Goal: Navigation & Orientation: Find specific page/section

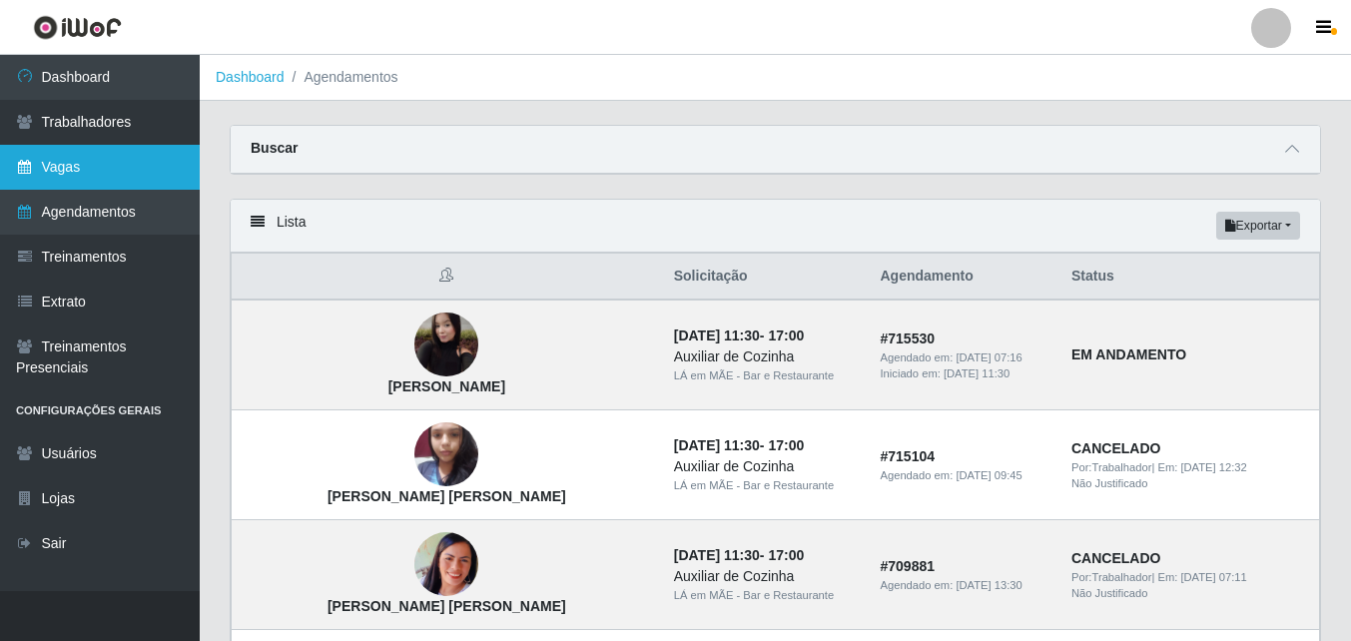
click at [53, 167] on link "Vagas" at bounding box center [100, 167] width 200 height 45
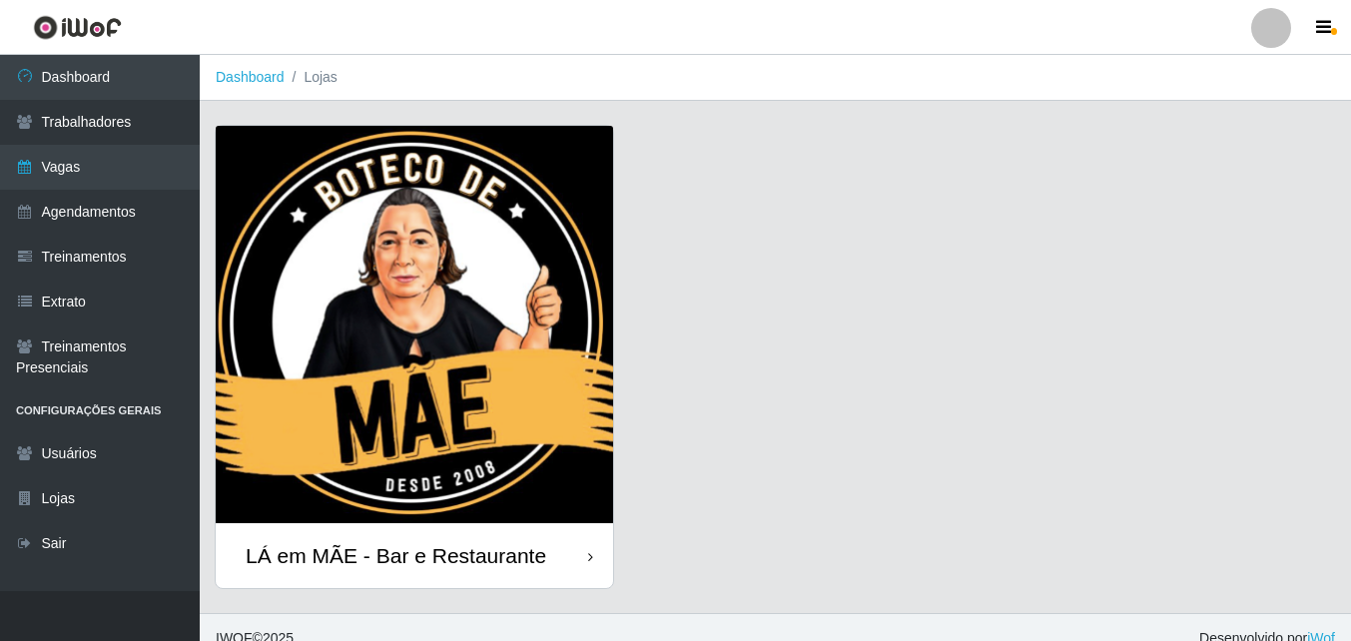
click at [474, 535] on div "LÁ em MÃE - Bar e Restaurante" at bounding box center [414, 555] width 397 height 65
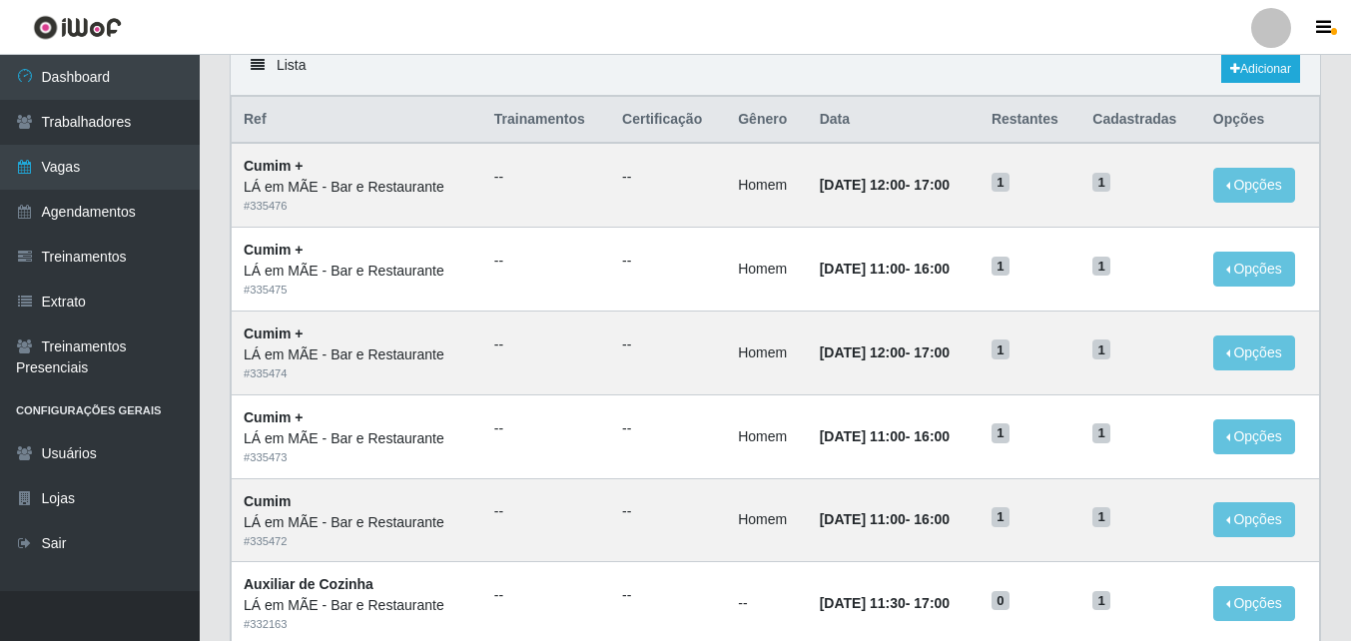
scroll to position [200, 0]
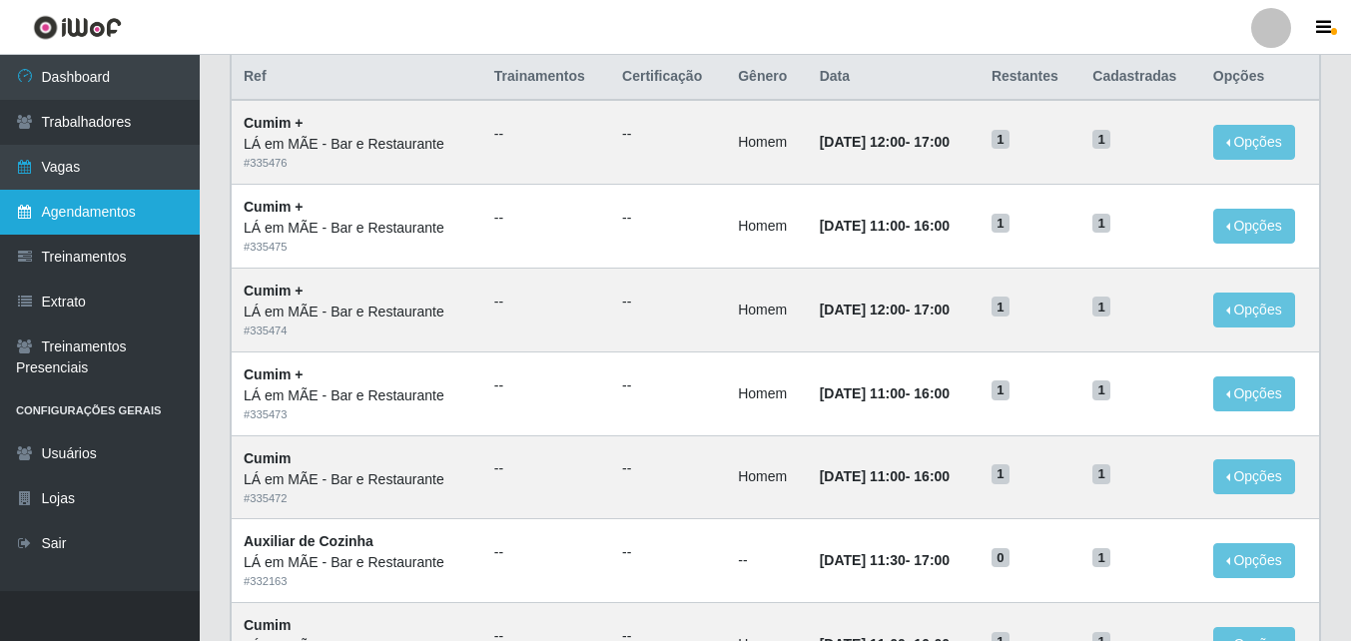
click at [120, 206] on link "Agendamentos" at bounding box center [100, 212] width 200 height 45
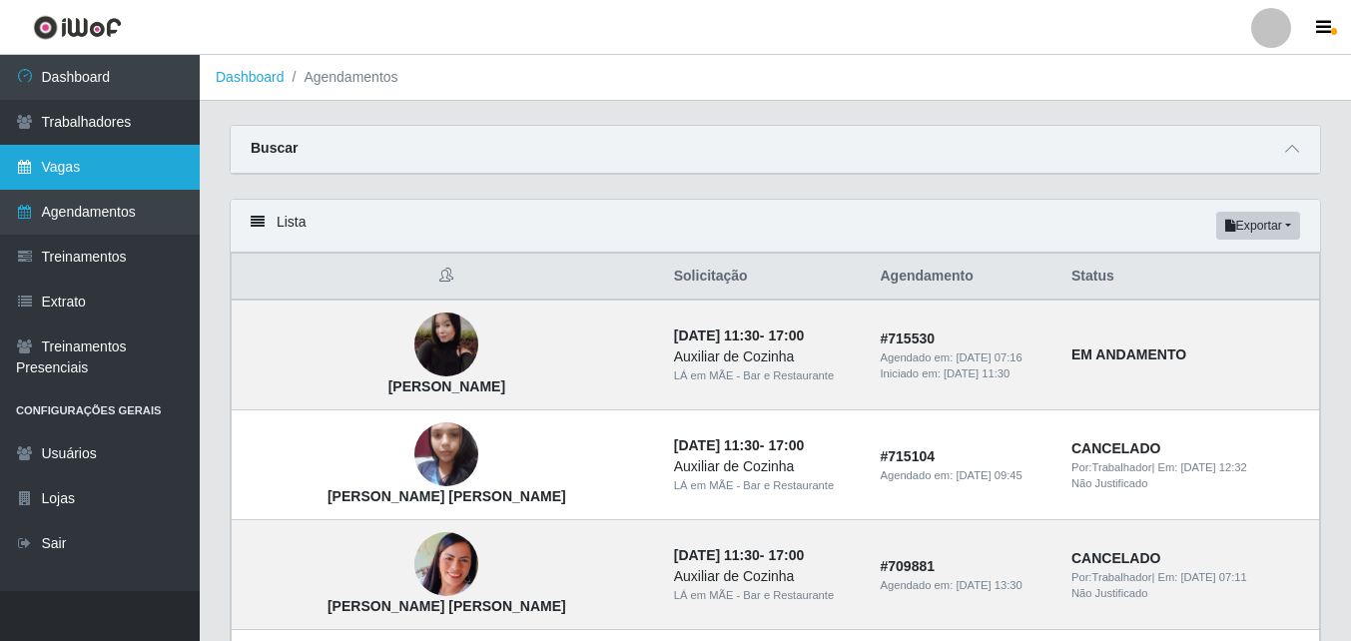
click at [48, 162] on link "Vagas" at bounding box center [100, 167] width 200 height 45
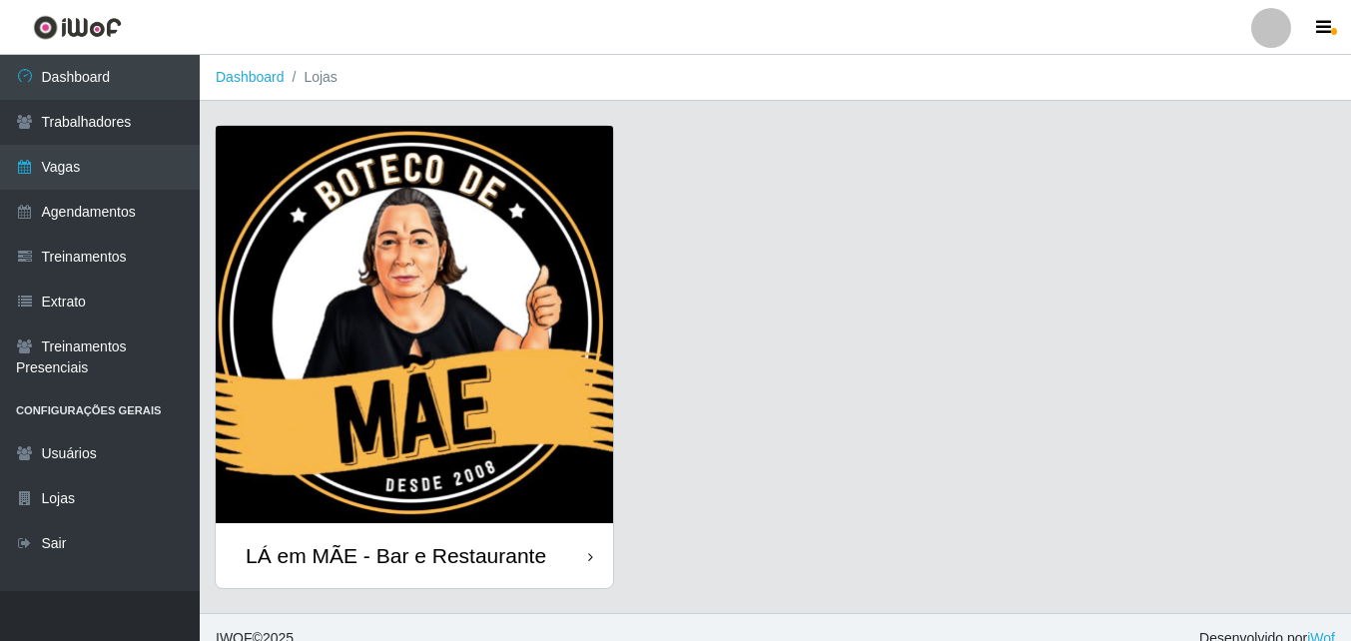
click at [407, 539] on div "LÁ em MÃE - Bar e Restaurante" at bounding box center [414, 555] width 397 height 65
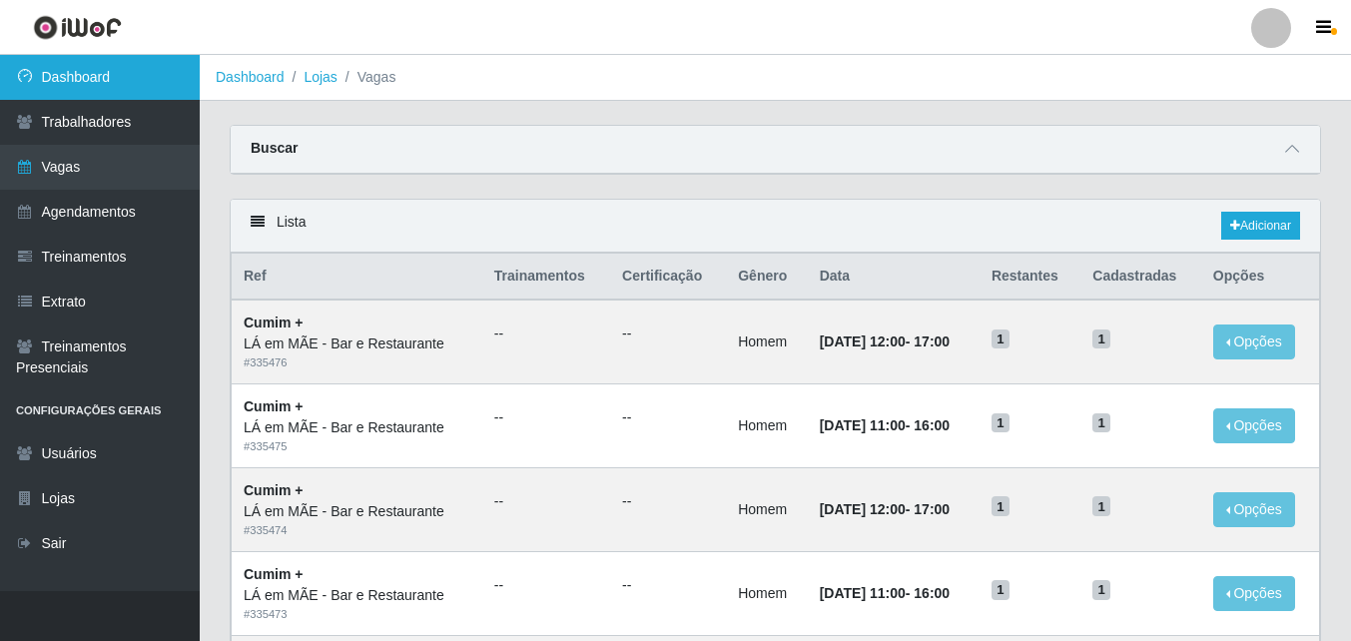
click at [97, 77] on link "Dashboard" at bounding box center [100, 77] width 200 height 45
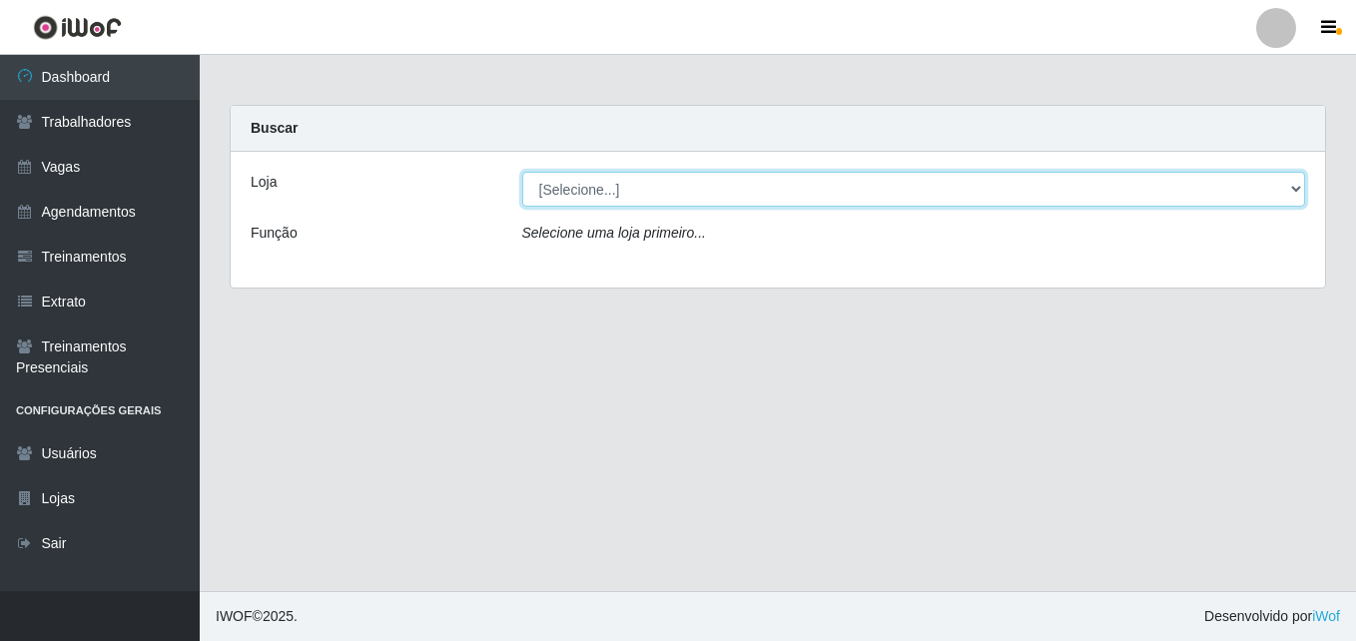
click at [554, 191] on select "[Selecione...] LÁ em MÃE - Bar e Restaurante" at bounding box center [914, 189] width 784 height 35
select select "265"
click at [522, 172] on select "[Selecione...] LÁ em MÃE - Bar e Restaurante" at bounding box center [914, 189] width 784 height 35
